Goal: Transaction & Acquisition: Obtain resource

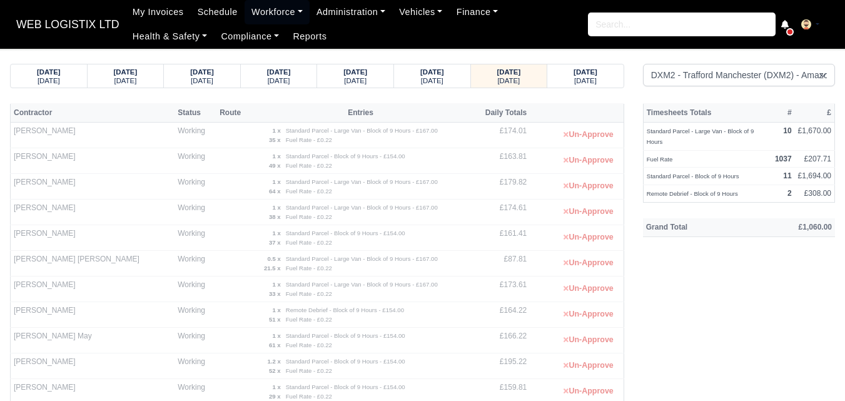
select select "1"
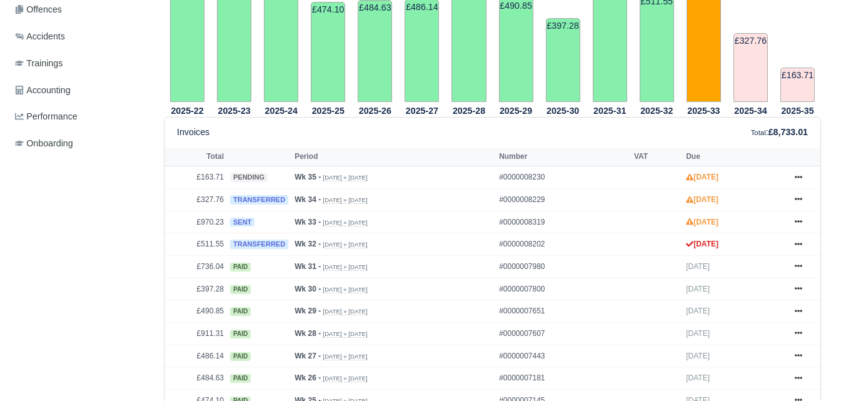
scroll to position [433, 0]
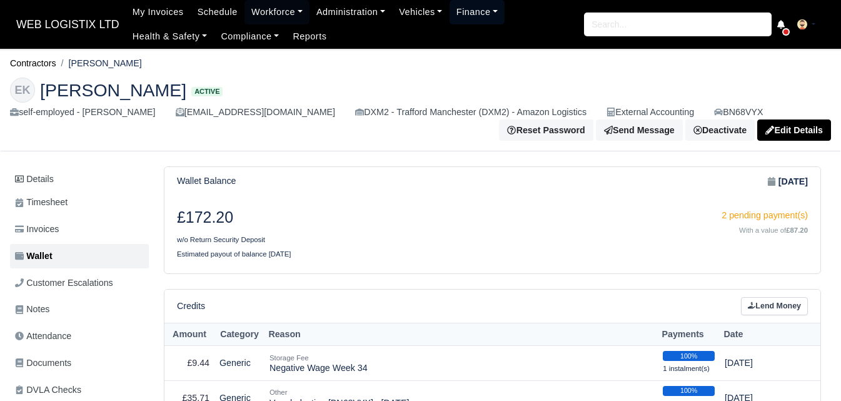
click at [472, 10] on link "Finance" at bounding box center [478, 12] width 56 height 24
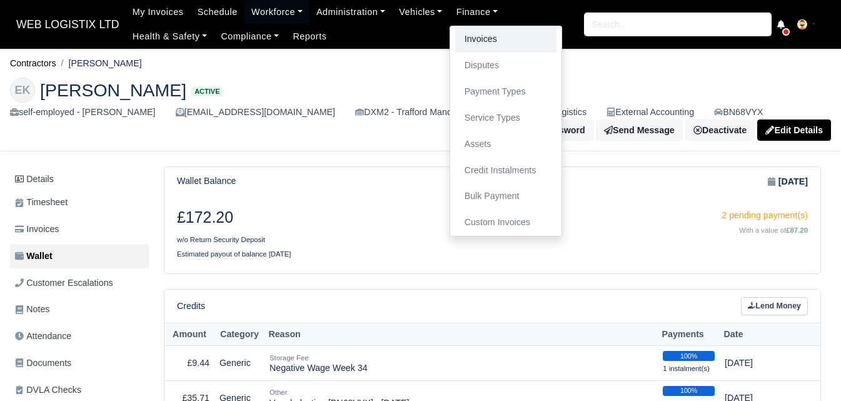
click at [472, 43] on link "Invoices" at bounding box center [505, 39] width 101 height 26
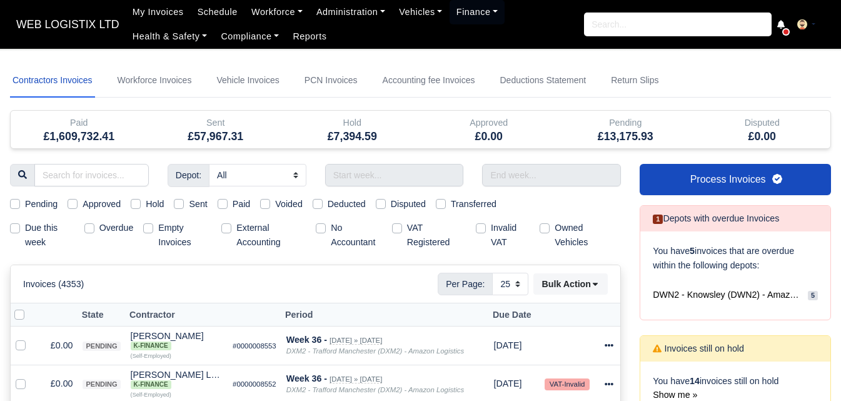
select select "25"
click at [433, 179] on input "text" at bounding box center [394, 175] width 139 height 23
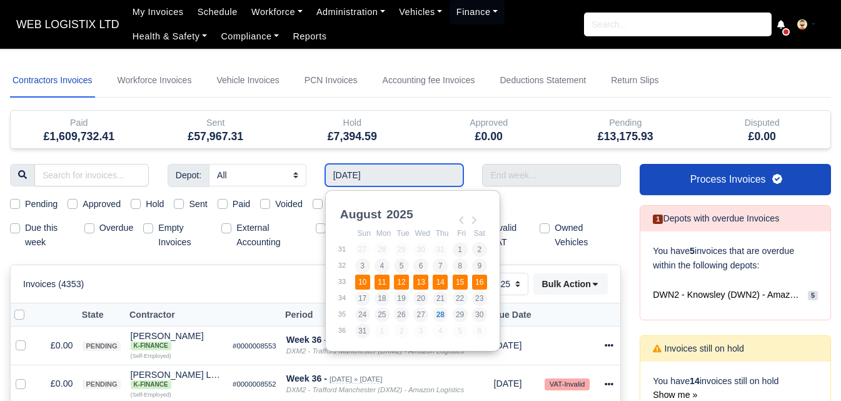
type input "10/08/2025 - 16/08/2025"
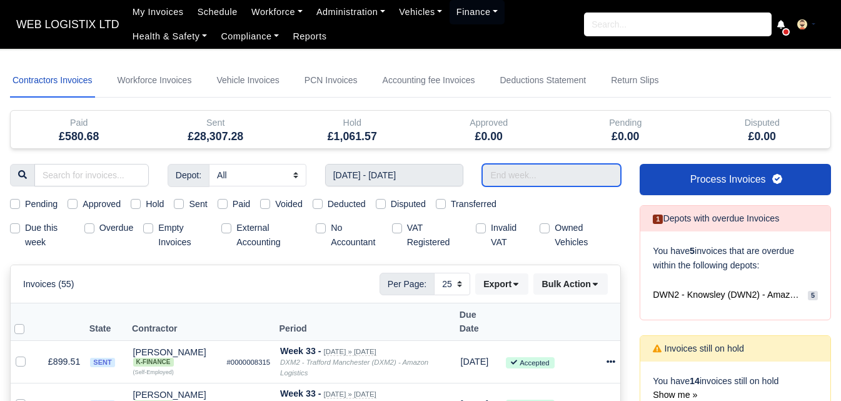
click at [539, 183] on input "text" at bounding box center [551, 175] width 139 height 23
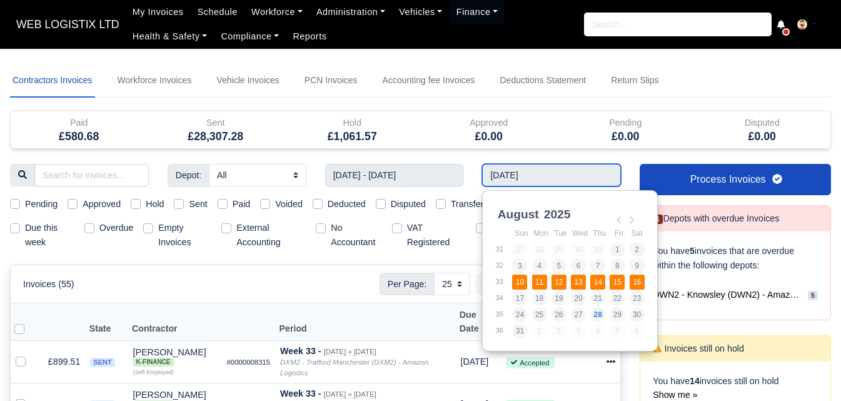
type input "10/08/2025 - 16/08/2025"
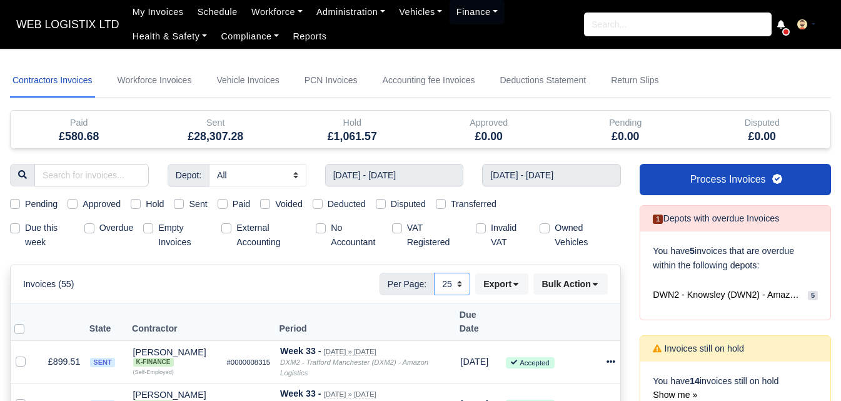
click at [445, 288] on select "10 25 50" at bounding box center [452, 284] width 36 height 23
select select "50"
click at [434, 273] on select "10 25 50" at bounding box center [452, 284] width 36 height 23
click at [189, 204] on label "Sent" at bounding box center [198, 204] width 18 height 14
click at [179, 204] on input "Sent" at bounding box center [179, 202] width 10 height 10
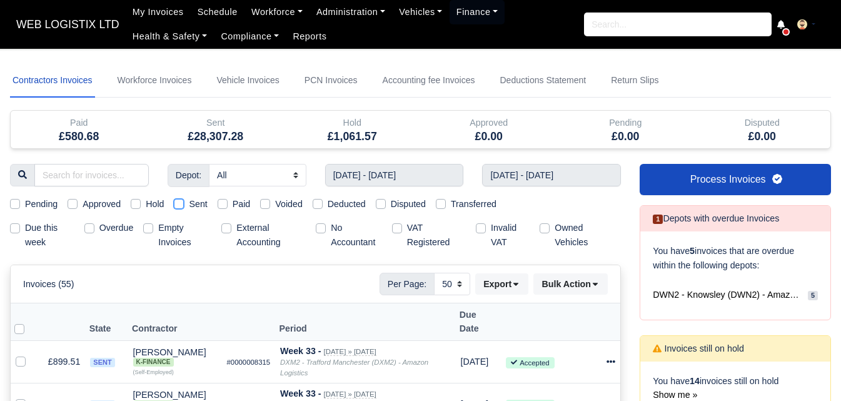
checkbox input "true"
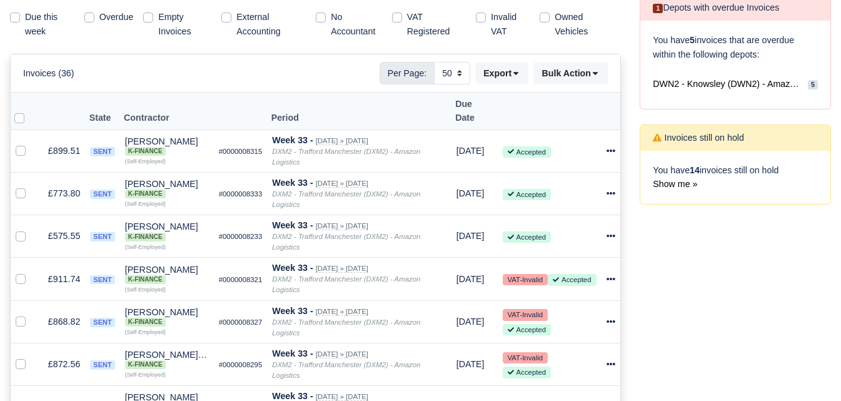
scroll to position [214, 0]
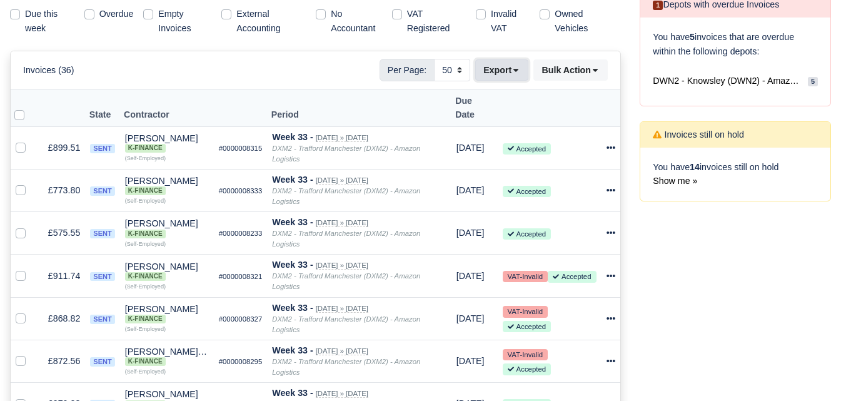
click at [517, 69] on icon at bounding box center [516, 70] width 9 height 9
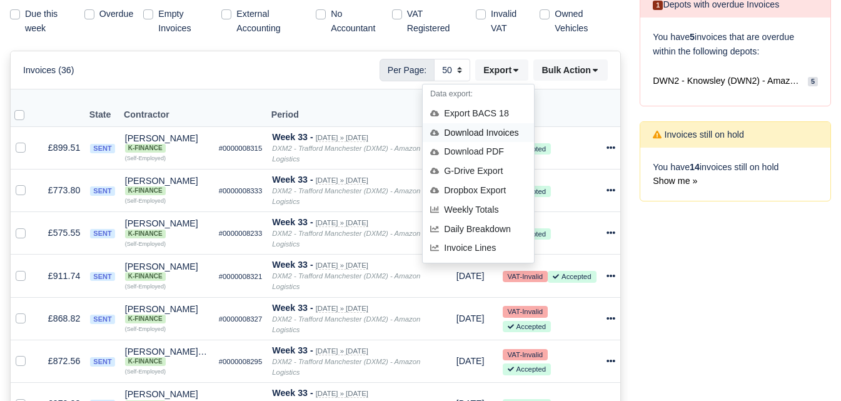
click at [488, 130] on div "Download Invoices" at bounding box center [478, 132] width 111 height 19
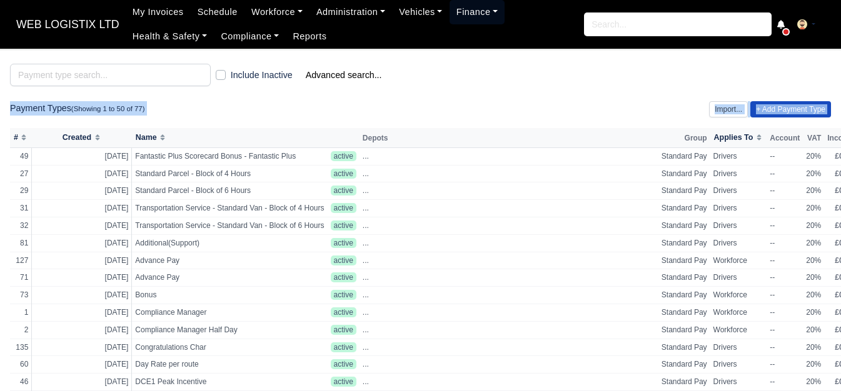
click at [450, 13] on link "Finance" at bounding box center [478, 12] width 56 height 24
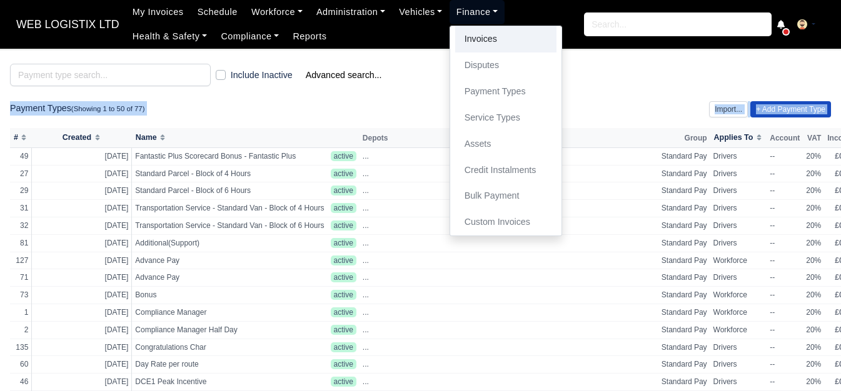
click at [458, 27] on link "Invoices" at bounding box center [505, 39] width 101 height 26
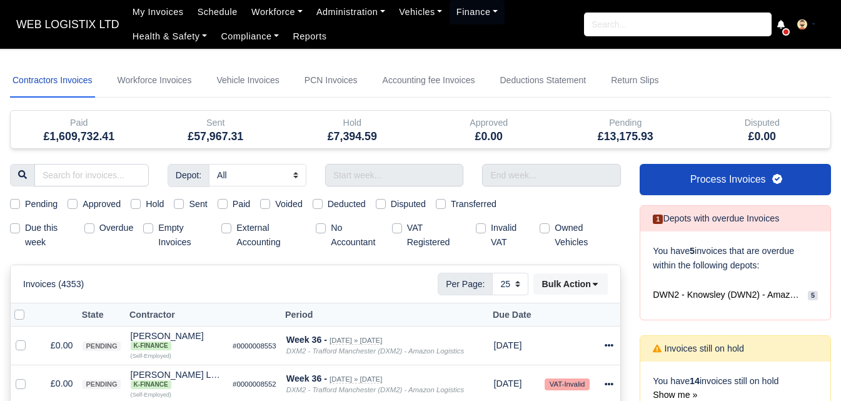
select select "25"
click at [162, 88] on link "Workforce Invoices" at bounding box center [154, 81] width 79 height 34
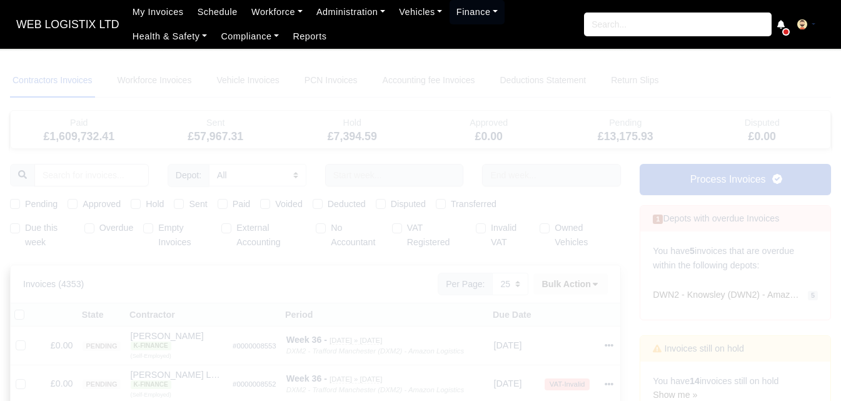
select select
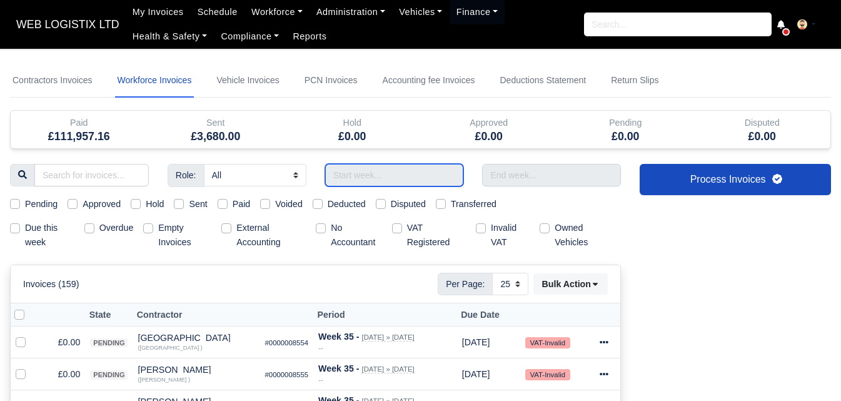
click at [397, 169] on input "text" at bounding box center [394, 175] width 139 height 23
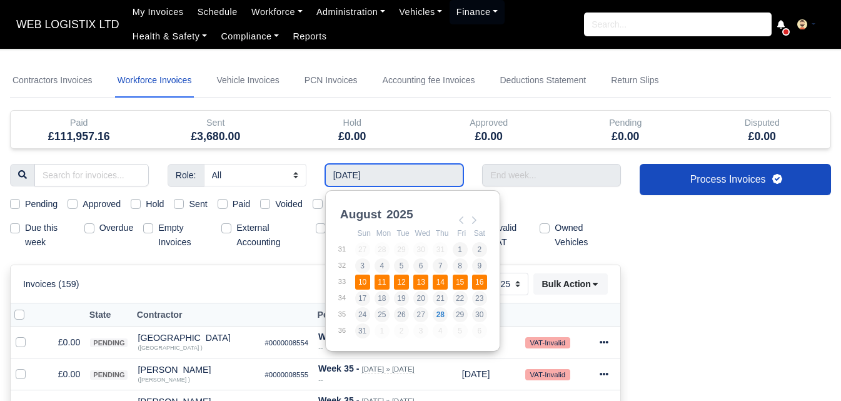
type input "10/08/2025 - 16/08/2025"
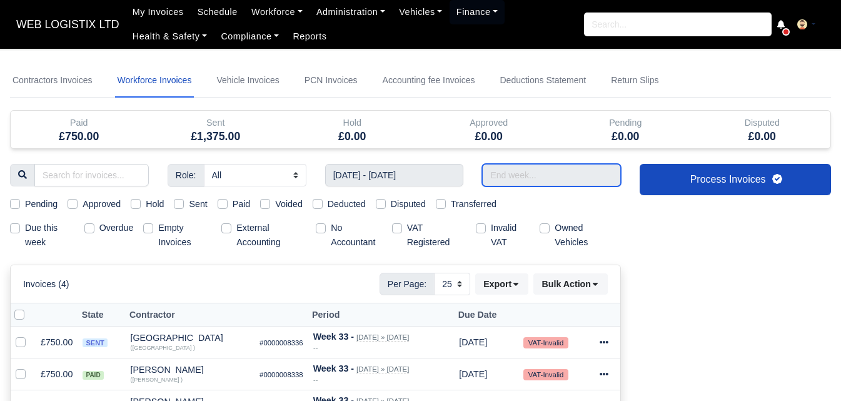
click at [537, 171] on input "text" at bounding box center [551, 175] width 139 height 23
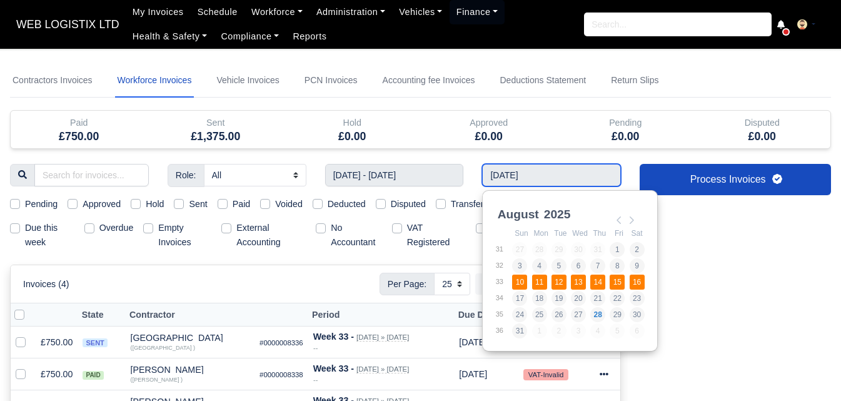
type input "10/08/2025 - 16/08/2025"
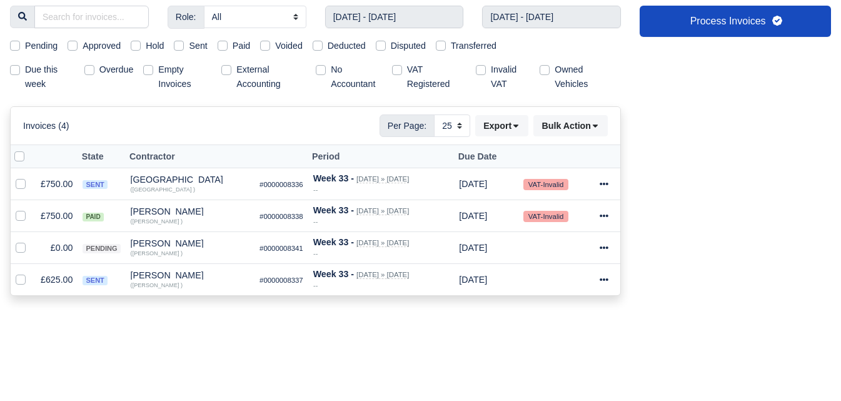
scroll to position [159, 0]
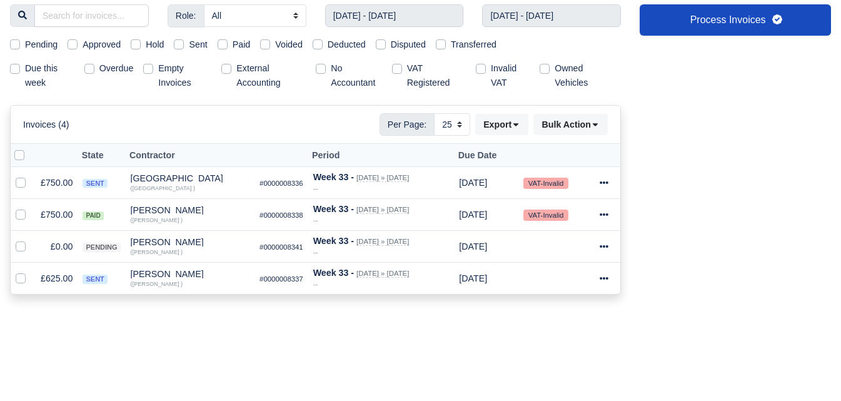
click at [189, 44] on label "Sent" at bounding box center [198, 45] width 18 height 14
click at [178, 44] on input "Sent" at bounding box center [179, 43] width 10 height 10
checkbox input "true"
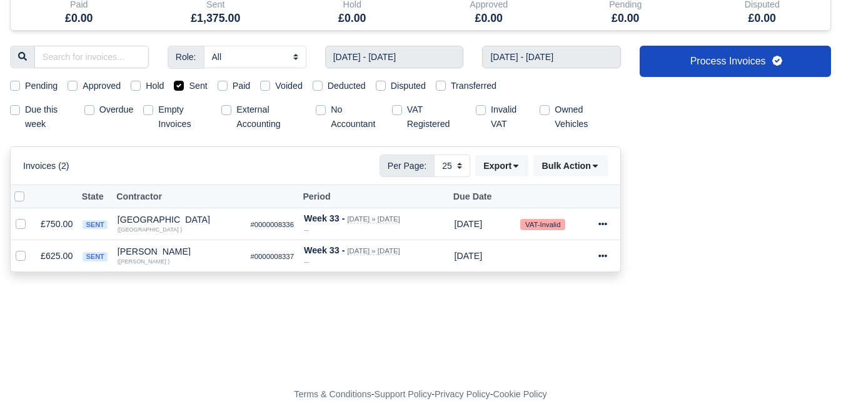
scroll to position [119, 0]
click at [483, 167] on button "Export" at bounding box center [501, 165] width 53 height 21
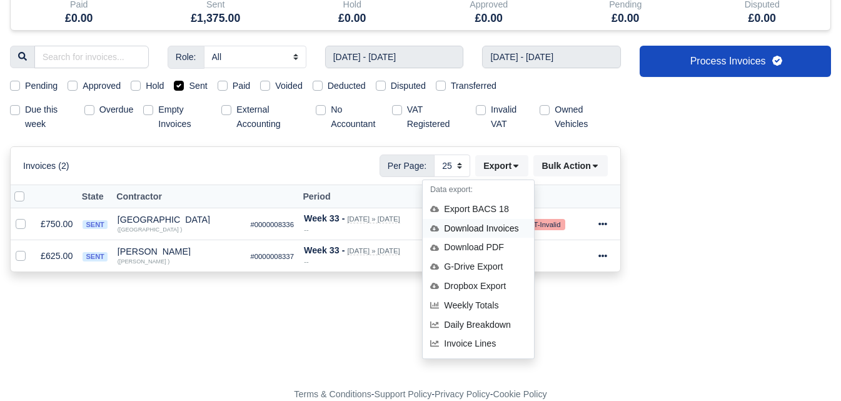
click at [477, 233] on div "Download Invoices" at bounding box center [478, 228] width 111 height 19
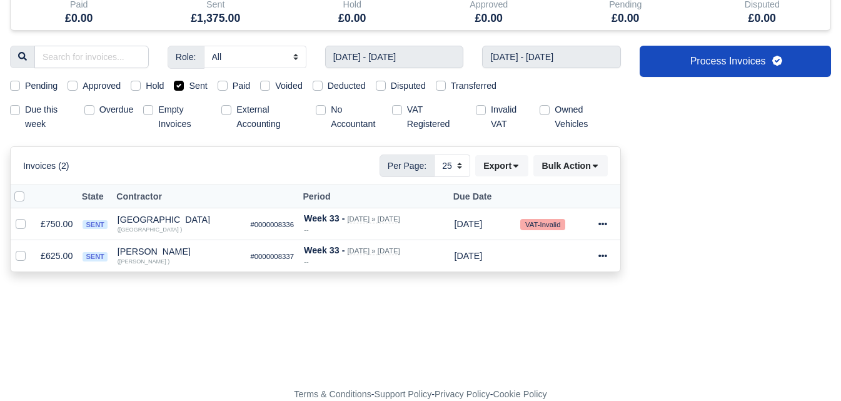
scroll to position [0, 0]
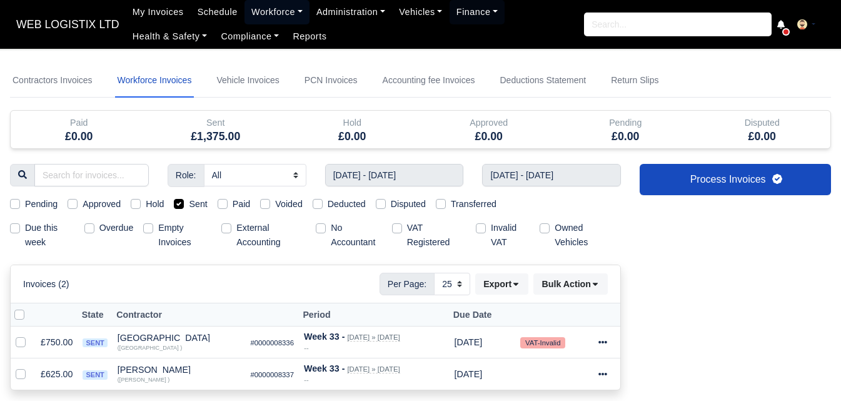
click at [261, 16] on link "Workforce" at bounding box center [277, 12] width 65 height 24
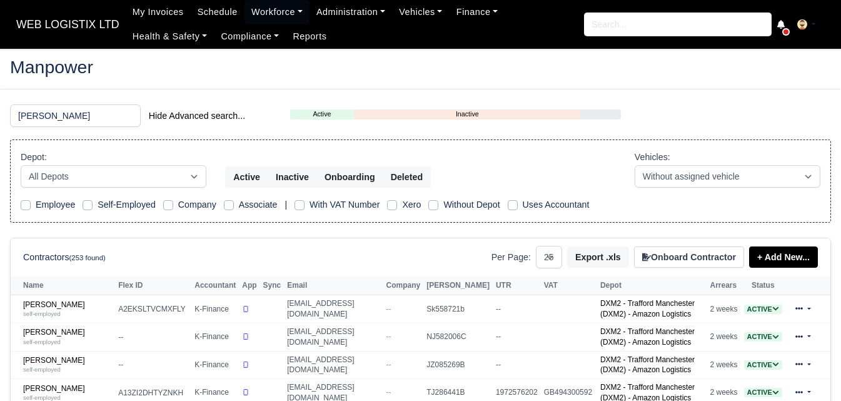
select select "25"
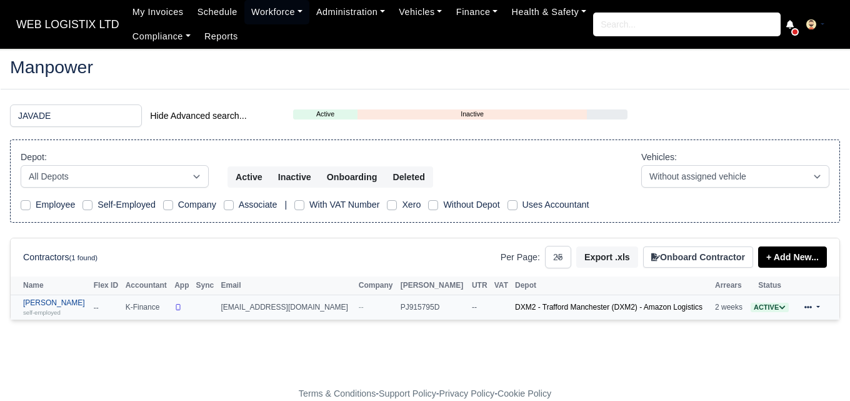
type input "JAVADE"
click at [48, 311] on small "self-employed" at bounding box center [42, 312] width 38 height 7
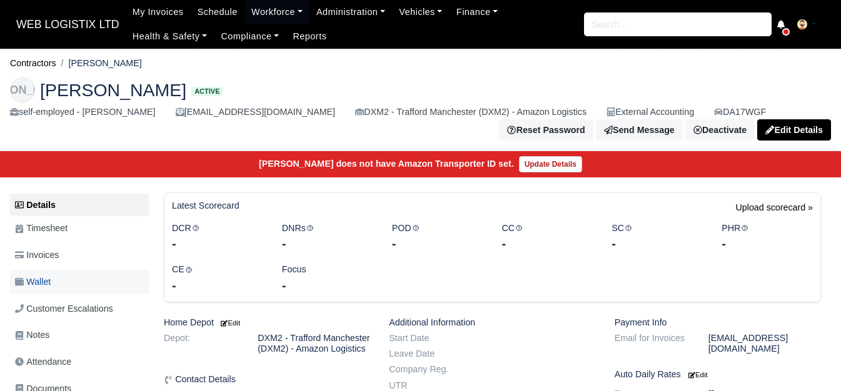
click at [51, 288] on span "Wallet" at bounding box center [33, 282] width 36 height 14
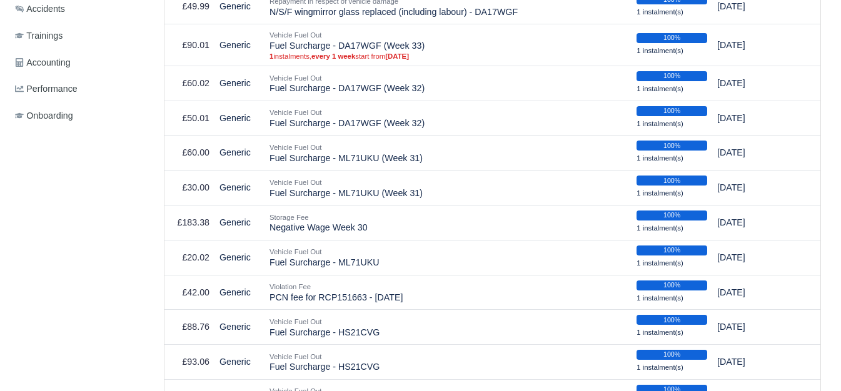
scroll to position [508, 0]
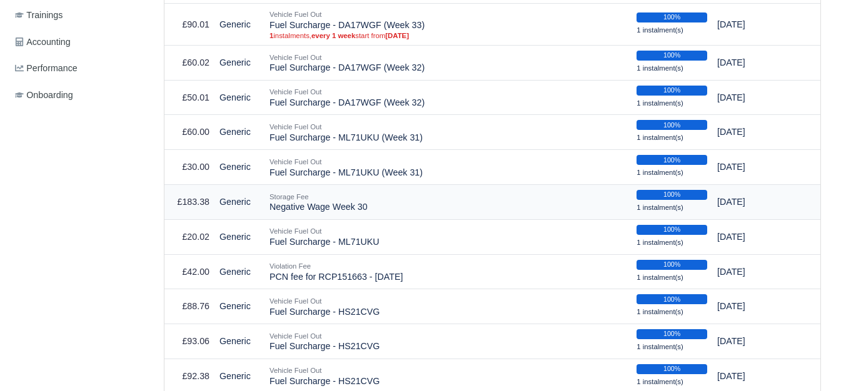
drag, startPoint x: 270, startPoint y: 210, endPoint x: 379, endPoint y: 208, distance: 109.5
click at [379, 208] on td "Storage Fee Negative Wage Week 30" at bounding box center [448, 201] width 367 height 35
copy td "Negative Wage Week 30"
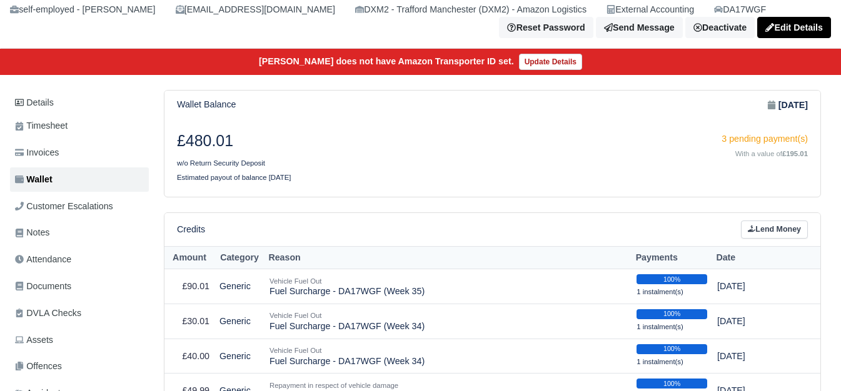
scroll to position [86, 0]
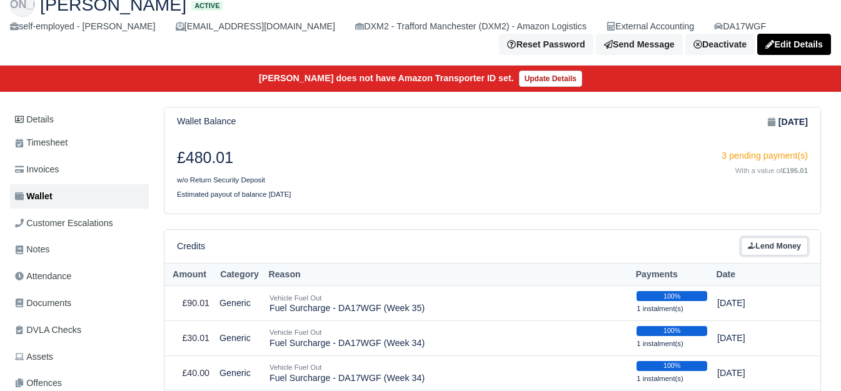
click at [776, 245] on link "Lend Money" at bounding box center [774, 247] width 67 height 18
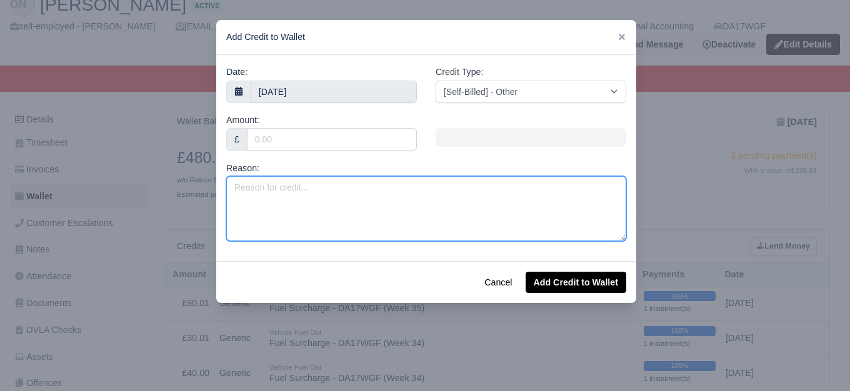
click at [358, 230] on textarea "Reason:" at bounding box center [426, 208] width 400 height 65
paste textarea "Negative Wage Week 30"
drag, startPoint x: 268, startPoint y: 188, endPoint x: 287, endPoint y: 188, distance: 19.4
click at [287, 188] on textarea "Negative Wage Week 30" at bounding box center [426, 208] width 400 height 65
click at [335, 186] on textarea "Negative Wage Week 30" at bounding box center [426, 208] width 400 height 65
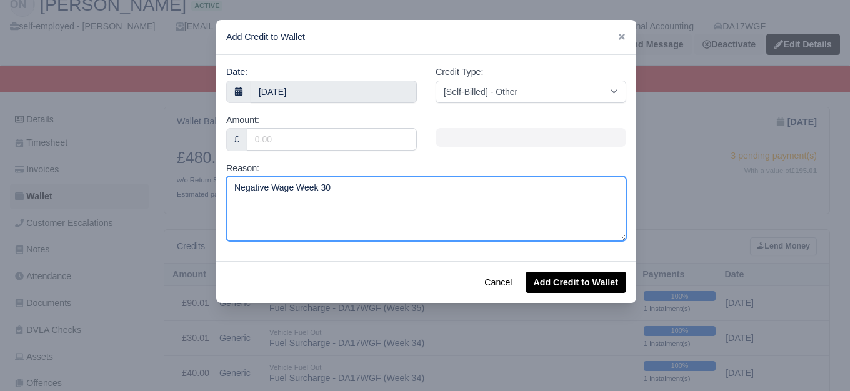
drag, startPoint x: 268, startPoint y: 188, endPoint x: 289, endPoint y: 188, distance: 20.6
click at [289, 188] on textarea "Negative Wage Week 30" at bounding box center [426, 208] width 400 height 65
click at [330, 190] on textarea "Negative Invoice Week 30" at bounding box center [426, 208] width 400 height 65
type textarea "Negative Invoice Week 33"
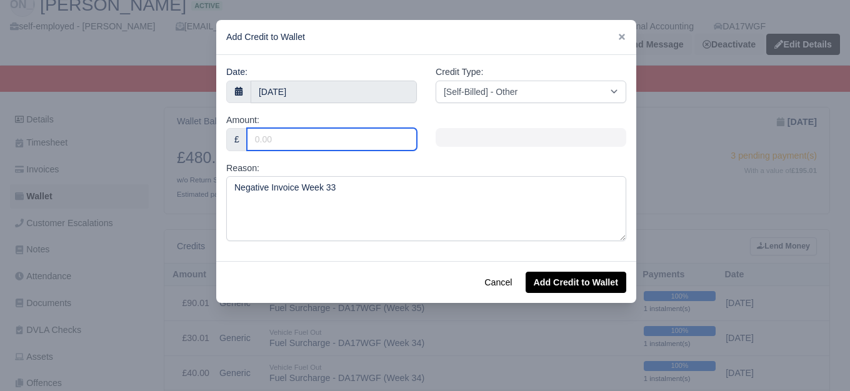
click at [299, 143] on input "Amount:" at bounding box center [332, 139] width 170 height 23
click at [257, 139] on input "Amount:" at bounding box center [332, 139] width 170 height 23
paste input "-106.07"
drag, startPoint x: 256, startPoint y: 139, endPoint x: 249, endPoint y: 139, distance: 6.9
click at [249, 139] on input "-106.07" at bounding box center [332, 139] width 170 height 23
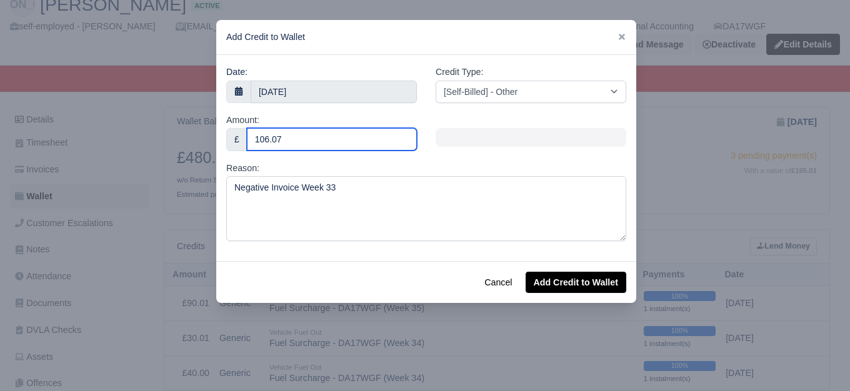
type input "106.07"
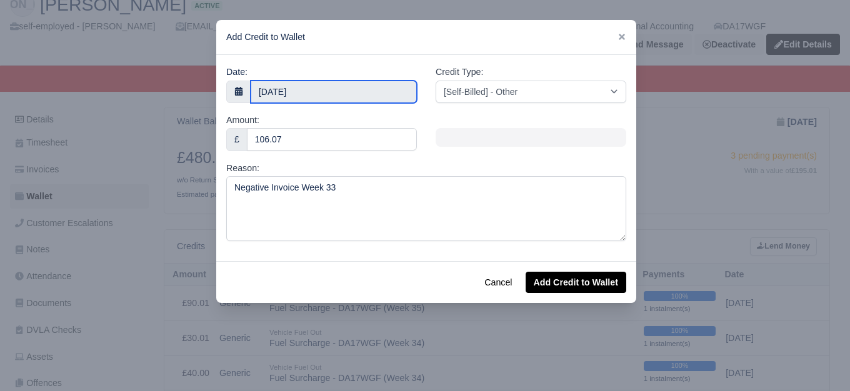
click at [306, 94] on body "WEB LOGISTIX LTD My Invoices Schedule Workforce Manpower Expiring Documents Lea…" at bounding box center [425, 109] width 850 height 391
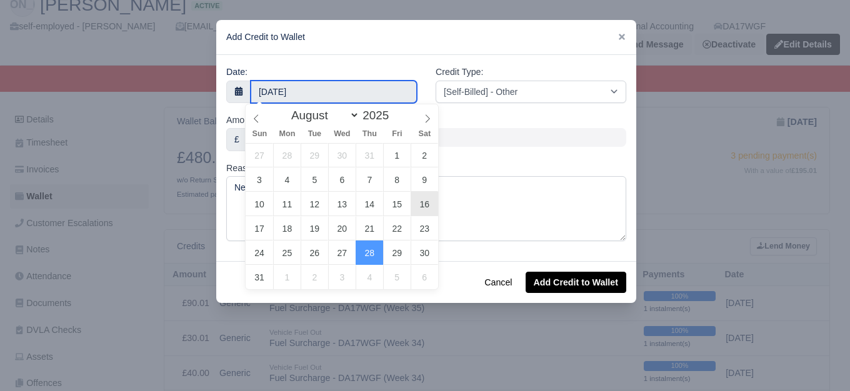
type input "16 August 2025"
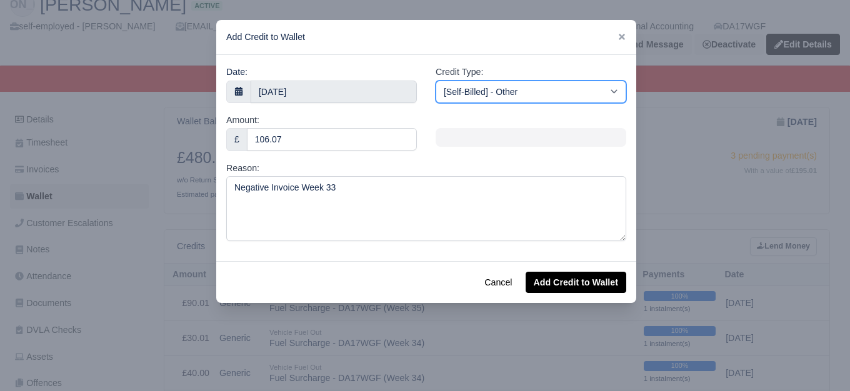
click at [486, 83] on select "[Self-Billed] - Other [Self-Billed] - Negative Invoice [Self-Billed] - Keychain…" at bounding box center [531, 92] width 191 height 23
click at [436, 81] on select "[Self-Billed] - Other [Self-Billed] - Negative Invoice [Self-Billed] - Keychain…" at bounding box center [531, 92] width 191 height 23
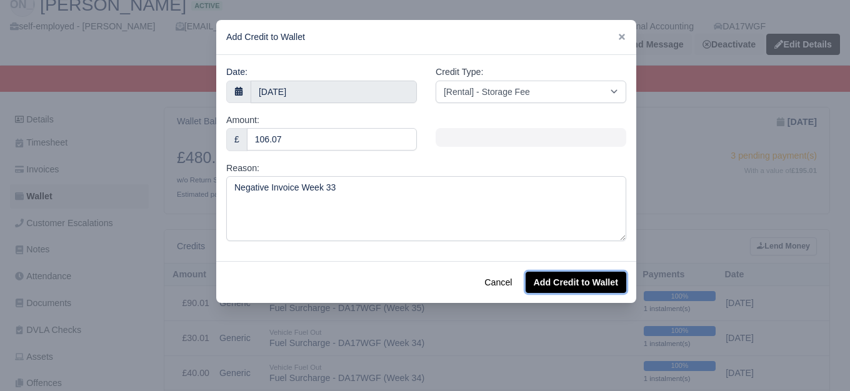
click at [557, 286] on button "Add Credit to Wallet" at bounding box center [576, 282] width 101 height 21
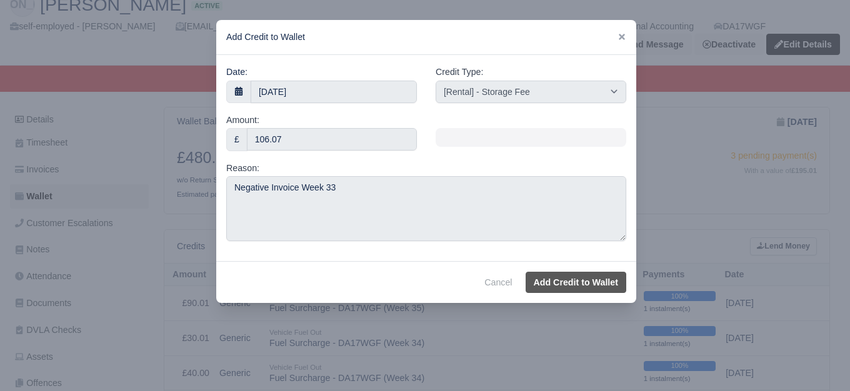
select select "other"
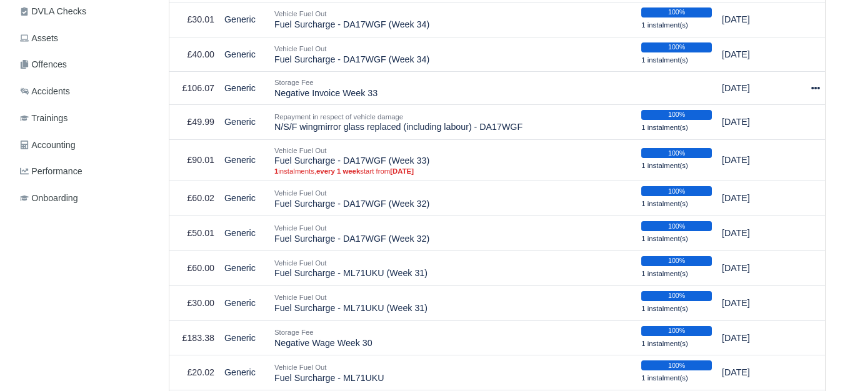
scroll to position [401, 0]
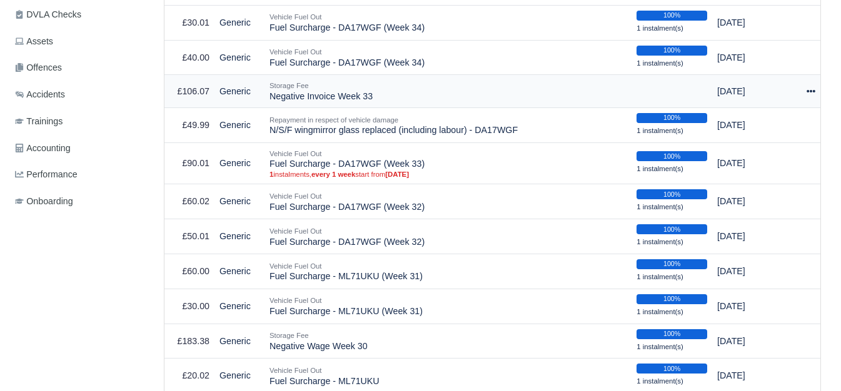
click at [810, 92] on icon at bounding box center [811, 91] width 9 height 9
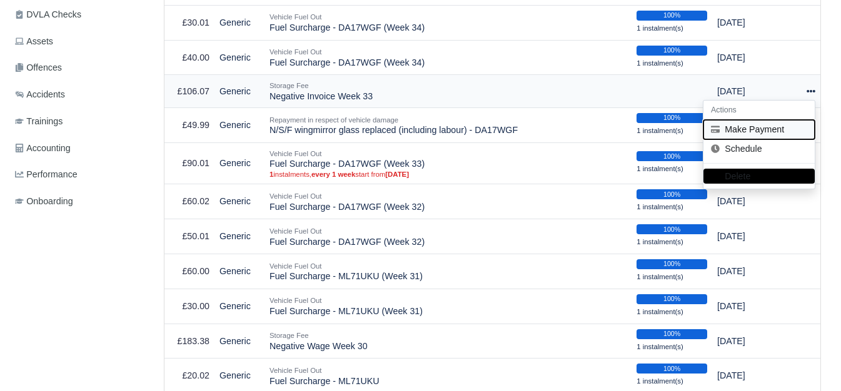
click at [772, 129] on button "Make Payment" at bounding box center [759, 129] width 111 height 19
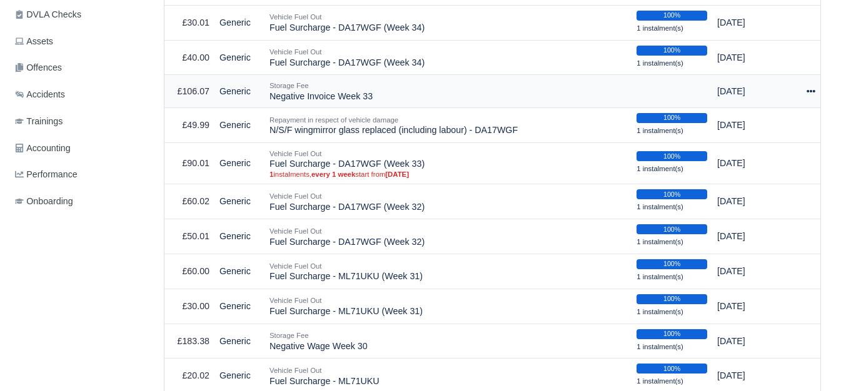
select select "6475"
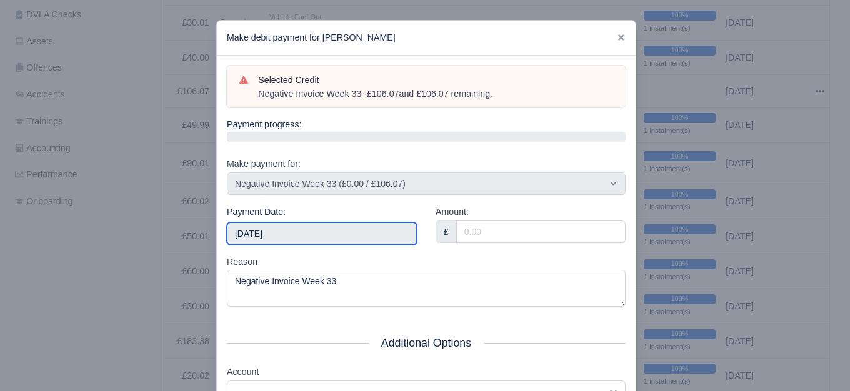
click at [329, 236] on input "2025-08-30" at bounding box center [322, 234] width 190 height 23
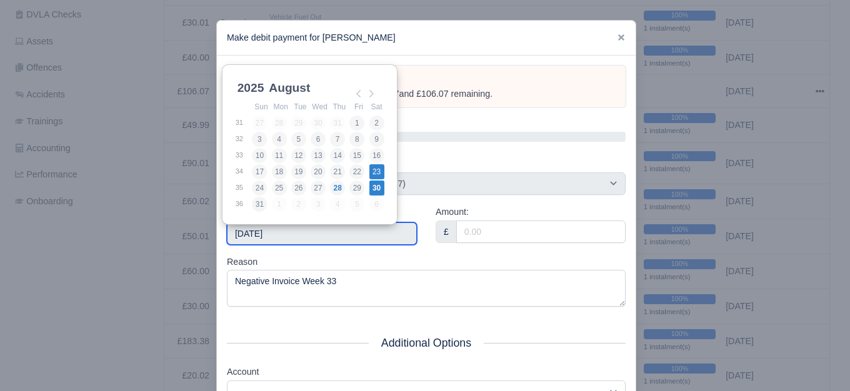
type input "2025-08-23"
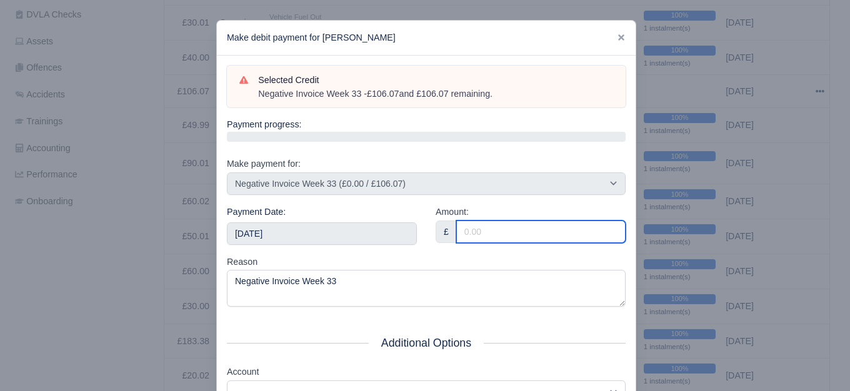
click at [483, 236] on input "Amount:" at bounding box center [540, 232] width 169 height 23
paste input "-106.07"
click at [460, 231] on input "-106.07" at bounding box center [540, 232] width 169 height 23
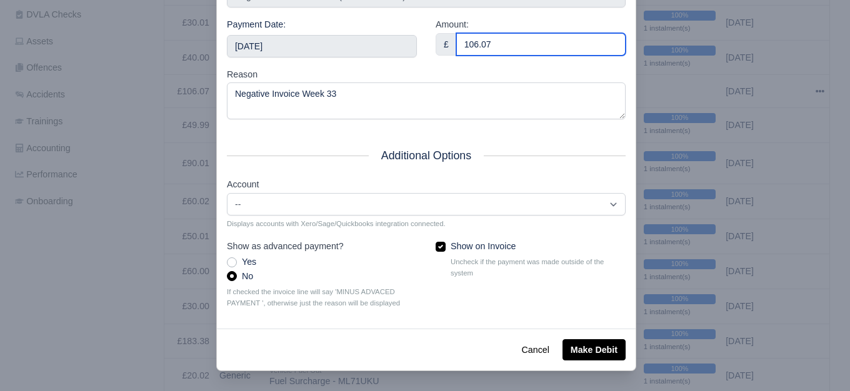
type input "106.07"
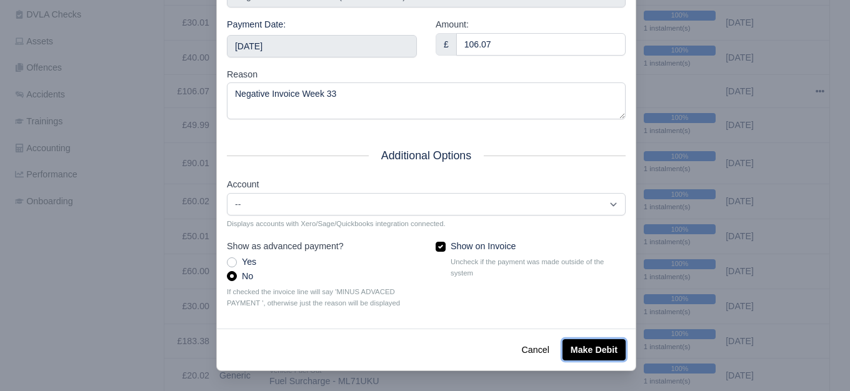
click at [608, 348] on button "Make Debit" at bounding box center [594, 350] width 63 height 21
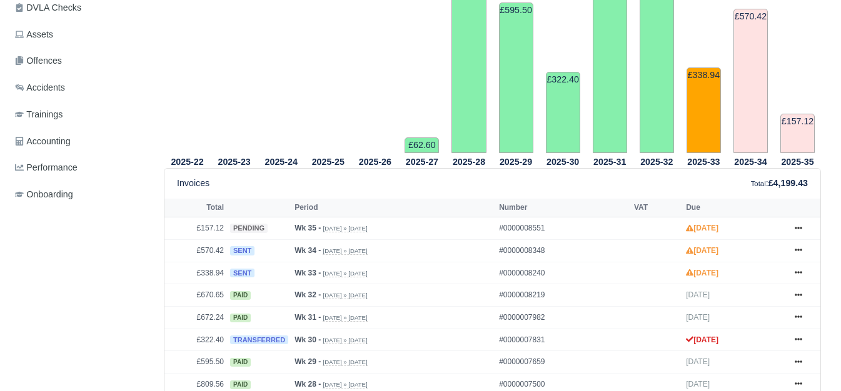
scroll to position [431, 0]
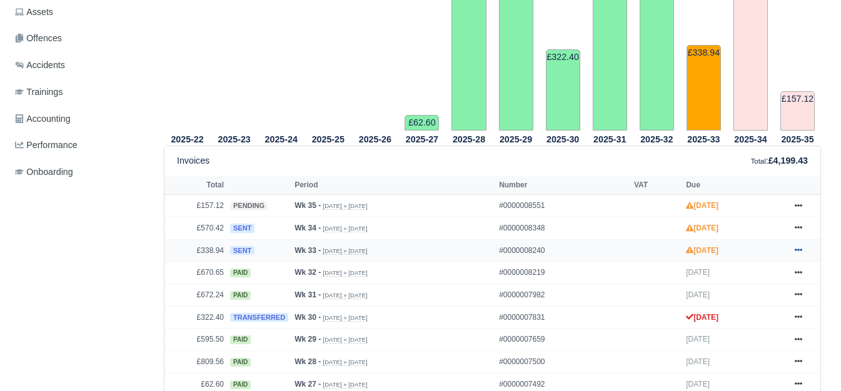
click at [799, 248] on link at bounding box center [798, 251] width 19 height 16
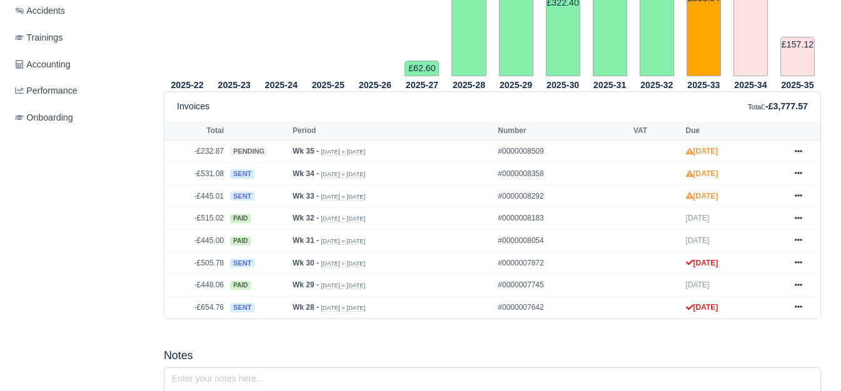
scroll to position [485, 0]
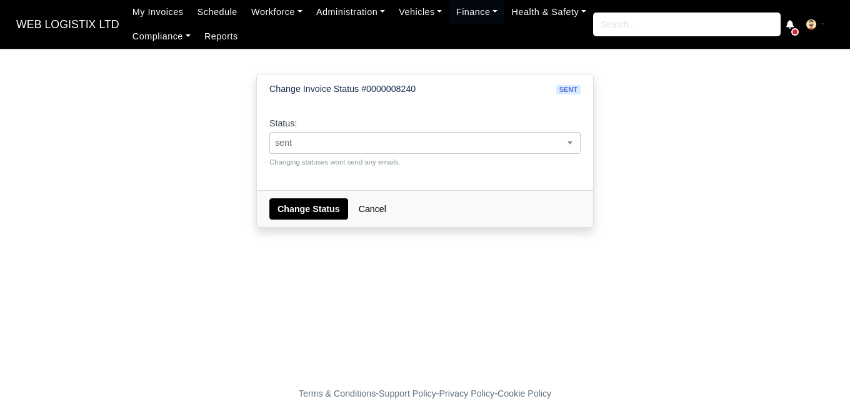
click at [416, 141] on span "sent" at bounding box center [425, 143] width 310 height 16
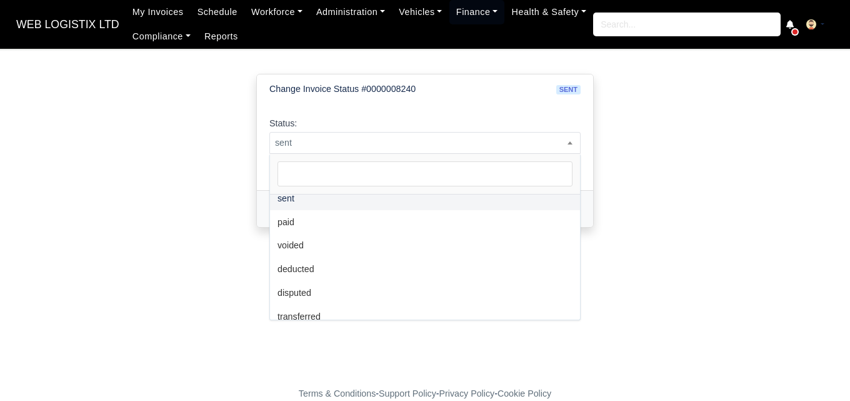
scroll to position [91, 0]
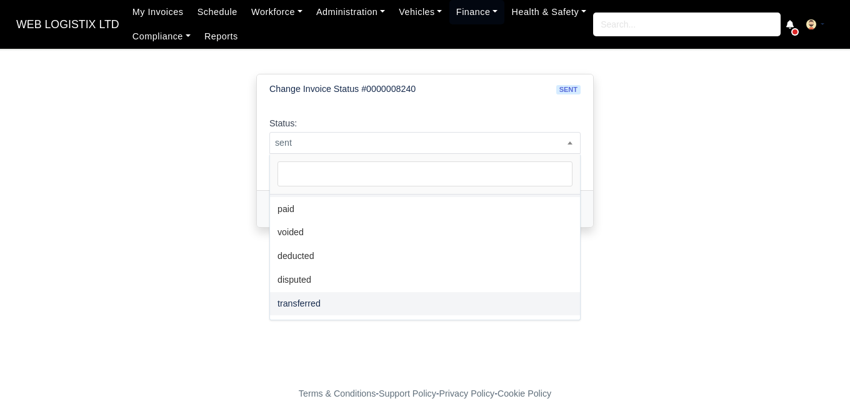
select select "transferred"
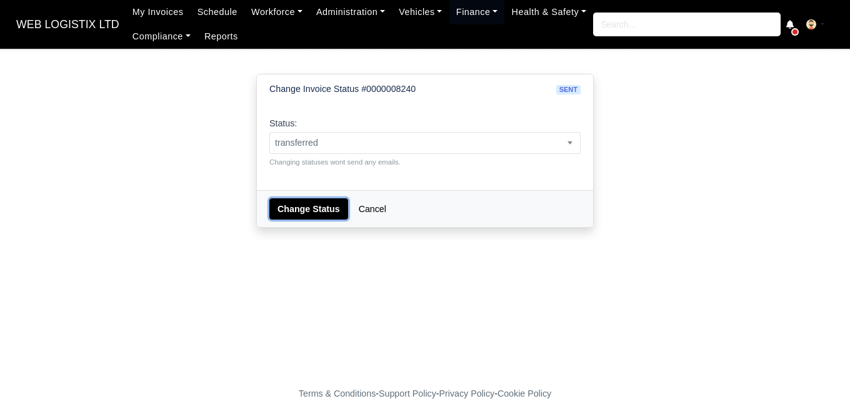
click at [338, 211] on button "Change Status" at bounding box center [309, 208] width 79 height 21
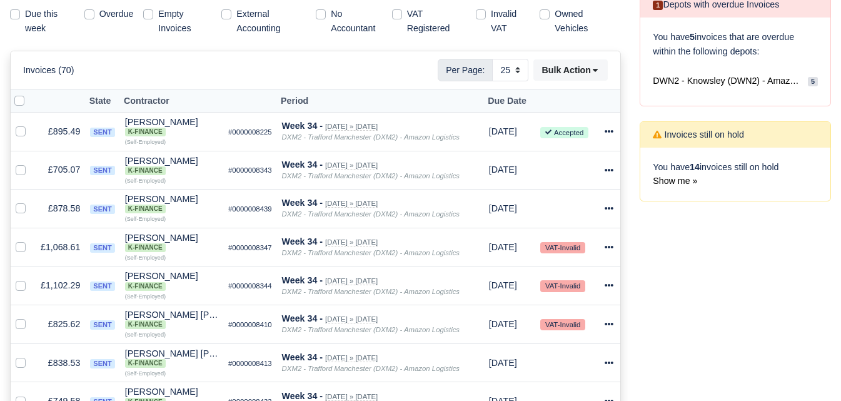
scroll to position [214, 0]
click at [517, 82] on div "Invoices (70) Per Page: 10 25 50 Bulk Action [PERSON_NAME] selected as: Pending…" at bounding box center [316, 70] width 610 height 38
click at [514, 78] on select "10 25 50" at bounding box center [510, 70] width 36 height 23
select select "50"
click at [493, 59] on select "10 25 50" at bounding box center [510, 70] width 36 height 23
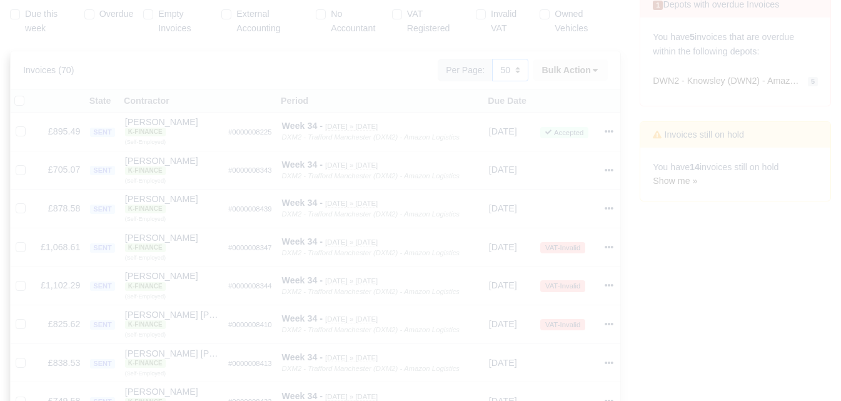
scroll to position [0, 0]
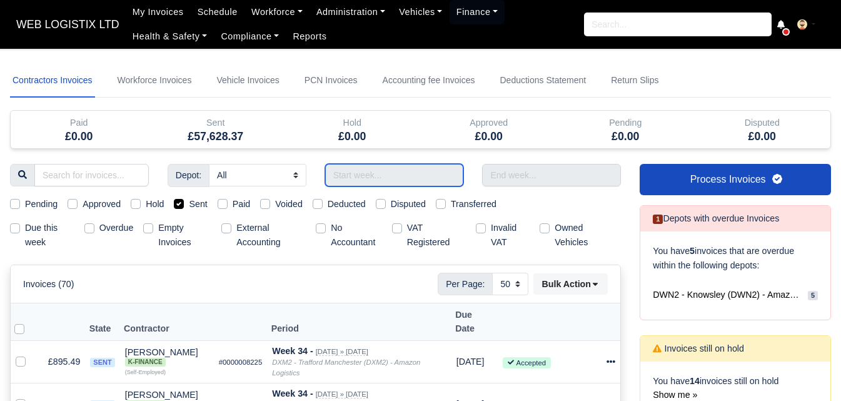
click at [367, 168] on input "text" at bounding box center [394, 175] width 139 height 23
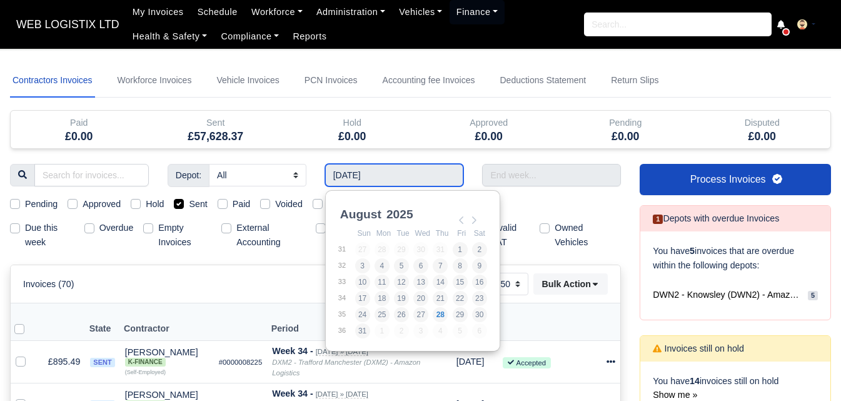
type input "[DATE] - [DATE]"
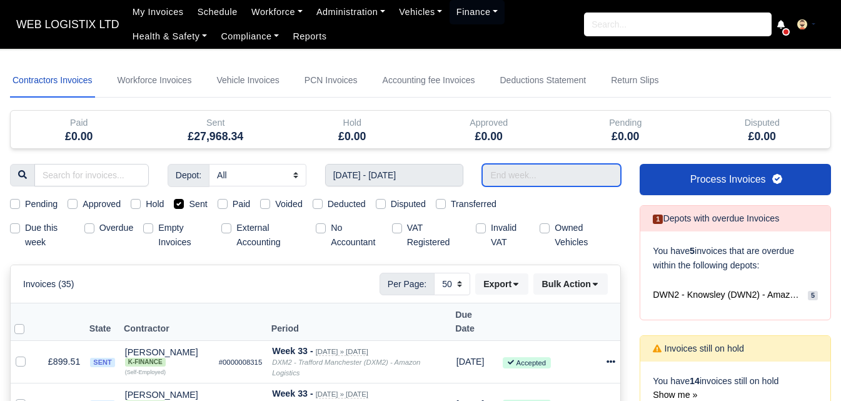
click at [539, 178] on input "text" at bounding box center [551, 175] width 139 height 23
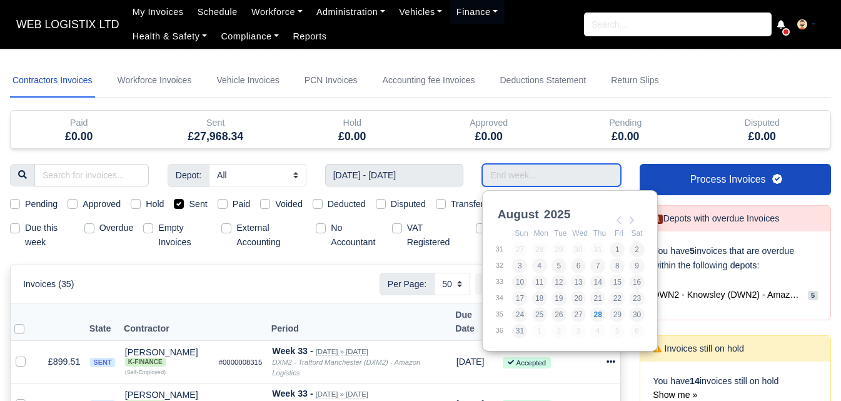
click at [539, 178] on input "Use the arrow keys to pick a date" at bounding box center [551, 175] width 139 height 23
type input "[DATE] - [DATE]"
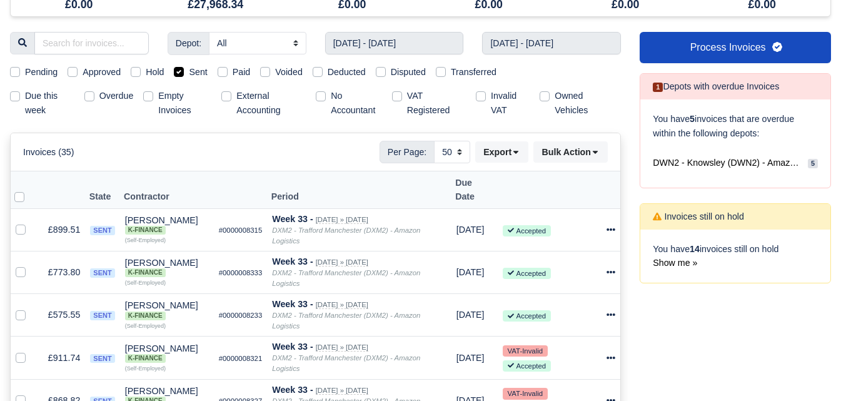
scroll to position [13, 0]
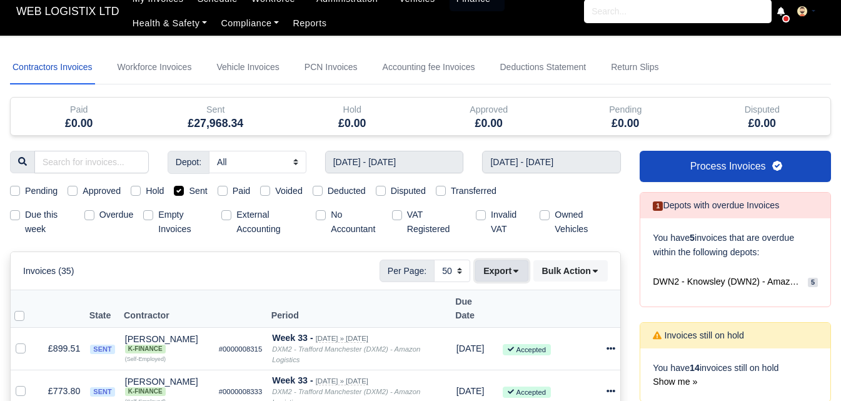
click at [517, 279] on button "Export" at bounding box center [501, 270] width 53 height 21
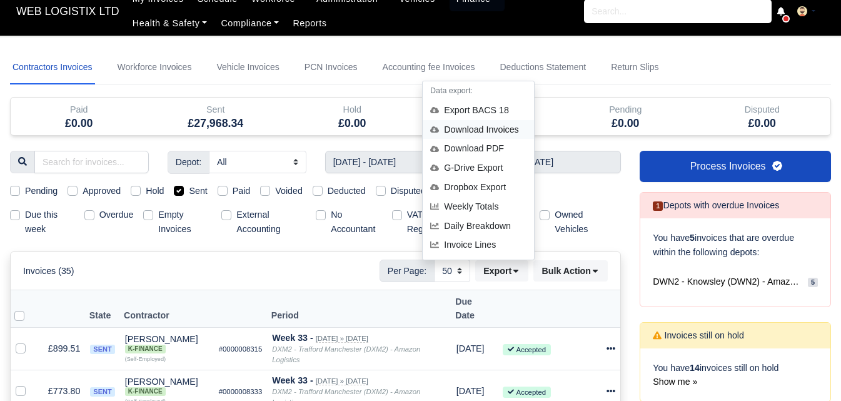
click at [460, 127] on div "Download Invoices" at bounding box center [478, 129] width 111 height 19
